Goal: Navigation & Orientation: Understand site structure

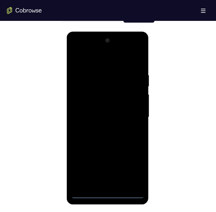
click at [103, 195] on div at bounding box center [107, 117] width 73 height 163
click at [130, 171] on div at bounding box center [107, 117] width 73 height 163
click at [74, 50] on div at bounding box center [107, 117] width 73 height 163
click at [127, 115] on div at bounding box center [107, 117] width 73 height 163
click at [102, 128] on div at bounding box center [107, 117] width 73 height 163
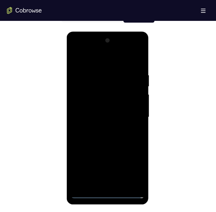
click at [97, 110] on div at bounding box center [107, 117] width 73 height 163
click at [97, 107] on div at bounding box center [107, 117] width 73 height 163
click at [103, 115] on div at bounding box center [107, 117] width 73 height 163
click at [123, 134] on div at bounding box center [107, 117] width 73 height 163
click at [117, 134] on div at bounding box center [107, 117] width 73 height 163
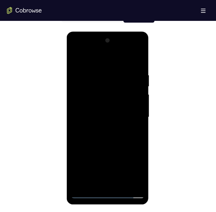
click at [111, 142] on div at bounding box center [107, 117] width 73 height 163
click at [121, 184] on div at bounding box center [107, 117] width 73 height 163
click at [103, 150] on div at bounding box center [107, 117] width 73 height 163
click at [77, 60] on div at bounding box center [107, 117] width 73 height 163
drag, startPoint x: 104, startPoint y: 121, endPoint x: 107, endPoint y: 104, distance: 17.4
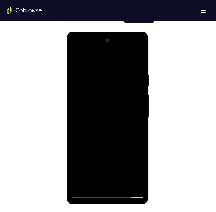
click at [107, 104] on div at bounding box center [107, 117] width 73 height 163
drag, startPoint x: 103, startPoint y: 121, endPoint x: 107, endPoint y: 98, distance: 23.4
click at [107, 98] on div at bounding box center [107, 117] width 73 height 163
click at [76, 151] on div at bounding box center [107, 117] width 73 height 163
drag, startPoint x: 117, startPoint y: 114, endPoint x: 109, endPoint y: 150, distance: 36.4
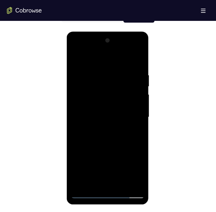
click at [109, 150] on div at bounding box center [107, 117] width 73 height 163
click at [119, 184] on div at bounding box center [107, 117] width 73 height 163
click at [101, 125] on div at bounding box center [107, 117] width 73 height 163
click at [96, 181] on div at bounding box center [107, 117] width 73 height 163
click at [135, 131] on div at bounding box center [107, 117] width 73 height 163
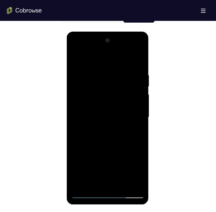
click at [76, 59] on div at bounding box center [107, 117] width 73 height 163
click at [101, 129] on div at bounding box center [107, 117] width 73 height 163
click at [74, 59] on div at bounding box center [107, 117] width 73 height 163
click at [107, 112] on div at bounding box center [107, 117] width 73 height 163
click at [75, 59] on div at bounding box center [107, 117] width 73 height 163
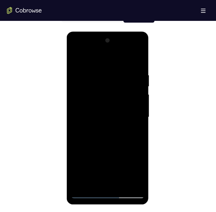
click at [91, 117] on div at bounding box center [107, 117] width 73 height 163
click at [102, 183] on div at bounding box center [107, 117] width 73 height 163
click at [136, 130] on div at bounding box center [107, 117] width 73 height 163
click at [76, 59] on div at bounding box center [107, 117] width 73 height 163
click at [100, 114] on div at bounding box center [107, 117] width 73 height 163
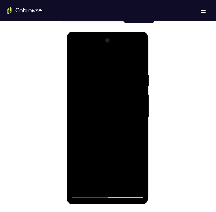
click at [100, 181] on div at bounding box center [107, 117] width 73 height 163
click at [134, 131] on div at bounding box center [107, 117] width 73 height 163
click at [75, 59] on div at bounding box center [107, 117] width 73 height 163
click at [99, 141] on div at bounding box center [107, 117] width 73 height 163
click at [89, 183] on div at bounding box center [107, 117] width 73 height 163
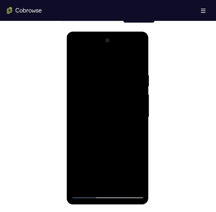
click at [76, 59] on div at bounding box center [107, 117] width 73 height 163
click at [105, 116] on div at bounding box center [107, 117] width 73 height 163
click at [75, 61] on div at bounding box center [107, 117] width 73 height 163
click at [100, 113] on div at bounding box center [107, 117] width 73 height 163
click at [133, 132] on div at bounding box center [107, 117] width 73 height 163
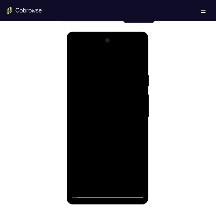
click at [75, 59] on div at bounding box center [107, 117] width 73 height 163
drag, startPoint x: 102, startPoint y: 164, endPoint x: 110, endPoint y: 119, distance: 45.8
click at [110, 119] on div at bounding box center [107, 117] width 73 height 163
click at [103, 148] on div at bounding box center [107, 117] width 73 height 163
click at [75, 58] on div at bounding box center [107, 117] width 73 height 163
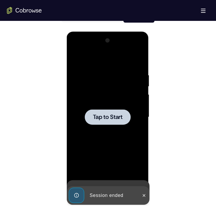
drag, startPoint x: 111, startPoint y: 125, endPoint x: 112, endPoint y: 137, distance: 12.2
click at [112, 137] on div at bounding box center [107, 117] width 73 height 163
click at [132, 108] on div at bounding box center [107, 117] width 73 height 163
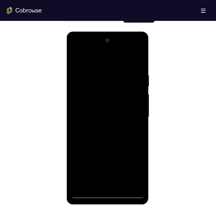
click at [108, 191] on div at bounding box center [107, 117] width 73 height 163
click at [105, 195] on div at bounding box center [107, 117] width 73 height 163
click at [126, 170] on div at bounding box center [107, 117] width 73 height 163
click at [132, 169] on div at bounding box center [107, 117] width 73 height 163
click at [94, 62] on div at bounding box center [107, 117] width 73 height 163
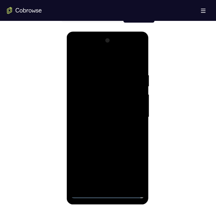
click at [134, 120] on div at bounding box center [107, 117] width 73 height 163
click at [101, 126] on div at bounding box center [107, 117] width 73 height 163
click at [94, 116] on div at bounding box center [107, 117] width 73 height 163
click at [97, 106] on div at bounding box center [107, 117] width 73 height 163
click at [97, 119] on div at bounding box center [107, 117] width 73 height 163
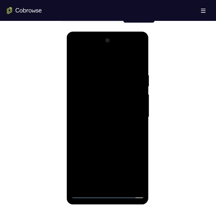
click at [95, 134] on div at bounding box center [107, 117] width 73 height 163
click at [118, 130] on div at bounding box center [107, 117] width 73 height 163
click at [108, 143] on div at bounding box center [107, 117] width 73 height 163
click at [120, 185] on div at bounding box center [107, 117] width 73 height 163
click at [106, 147] on div at bounding box center [107, 117] width 73 height 163
